Goal: Task Accomplishment & Management: Manage account settings

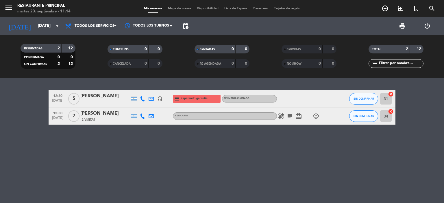
scroll to position [216, 0]
click at [95, 96] on div "[PERSON_NAME]" at bounding box center [104, 96] width 49 height 8
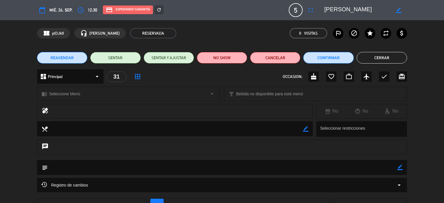
click at [75, 75] on div "dashboard Principal arrow_drop_down" at bounding box center [70, 76] width 66 height 14
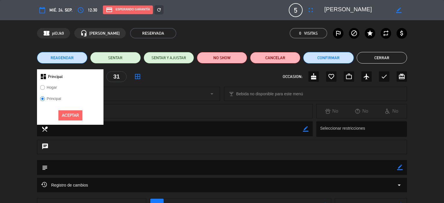
click at [75, 75] on div "dashboard Principal" at bounding box center [70, 76] width 66 height 14
click at [145, 102] on div "chrome_reader_mode Seleccione Menú arrow_drop_down local_bar Bebida no disponib…" at bounding box center [222, 97] width 444 height 14
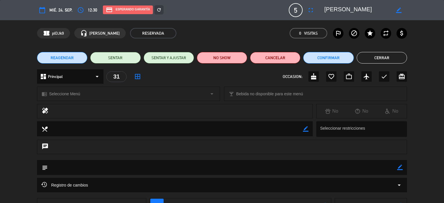
click at [112, 94] on div "chrome_reader_mode Seleccione Menú arrow_drop_down" at bounding box center [128, 94] width 182 height 14
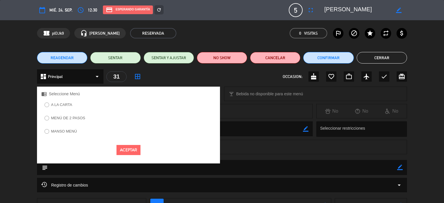
click at [77, 116] on label "MENÚ DE 2 PASOS" at bounding box center [68, 118] width 34 height 4
click at [131, 148] on button "Aceptar" at bounding box center [128, 150] width 24 height 10
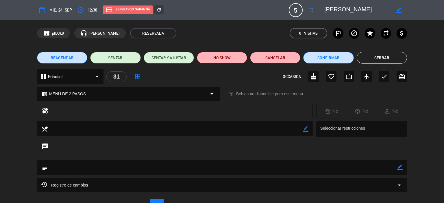
drag, startPoint x: 353, startPoint y: 128, endPoint x: 349, endPoint y: 128, distance: 3.8
click at [352, 128] on div at bounding box center [362, 129] width 88 height 11
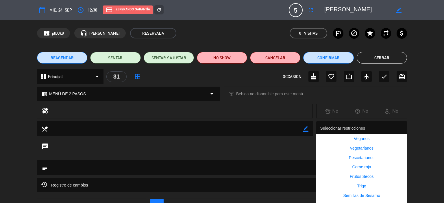
click at [286, 130] on textarea at bounding box center [175, 128] width 255 height 15
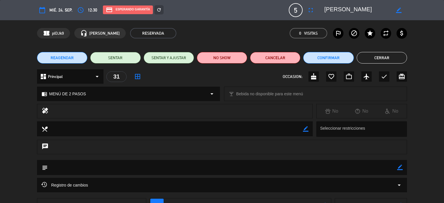
click at [303, 128] on icon "border_color" at bounding box center [305, 128] width 5 height 5
click at [296, 128] on textarea at bounding box center [175, 128] width 255 height 15
type textarea "1 alergico a la naranja"
click at [306, 131] on icon at bounding box center [305, 128] width 5 height 5
click at [319, 54] on button "Confirmar" at bounding box center [328, 58] width 50 height 12
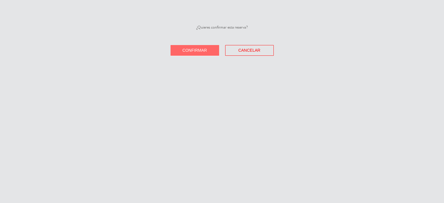
click at [202, 51] on span "Confirmar" at bounding box center [194, 50] width 25 height 5
